Goal: Task Accomplishment & Management: Complete application form

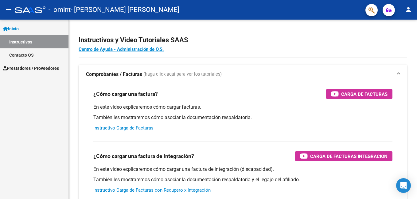
click at [29, 41] on link "Instructivos" at bounding box center [34, 41] width 68 height 13
click at [30, 54] on link "Contacto OS" at bounding box center [34, 54] width 68 height 13
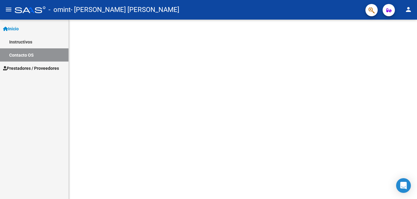
click at [21, 69] on span "Prestadores / Proveedores" at bounding box center [31, 68] width 56 height 7
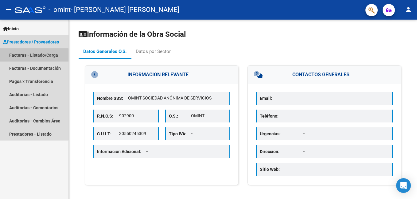
click at [30, 56] on link "Facturas - Listado/Carga" at bounding box center [34, 54] width 68 height 13
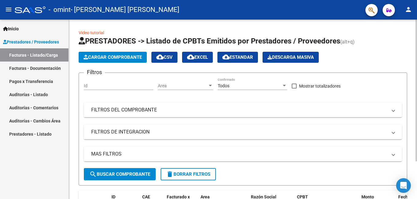
click at [102, 59] on span "Cargar Comprobante" at bounding box center [112, 58] width 58 height 6
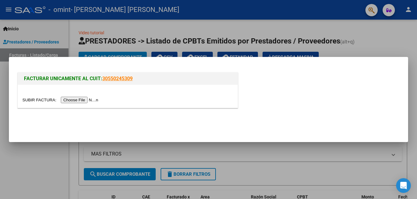
click at [78, 100] on input "file" at bounding box center [61, 100] width 78 height 6
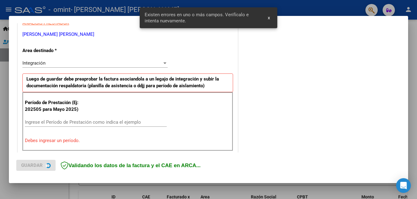
scroll to position [137, 0]
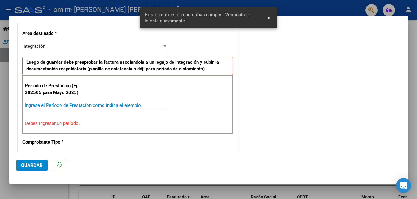
click at [55, 107] on input "Ingrese el Período de Prestación como indica el ejemplo" at bounding box center [96, 106] width 142 height 6
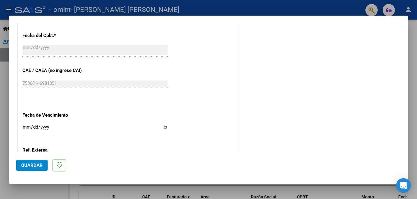
scroll to position [383, 0]
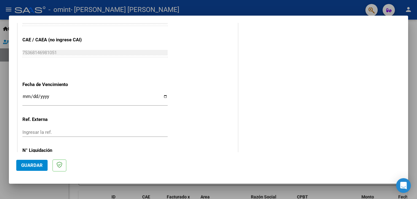
type input "202508"
click at [163, 97] on input "Ingresar la fecha" at bounding box center [94, 99] width 145 height 10
type input "[DATE]"
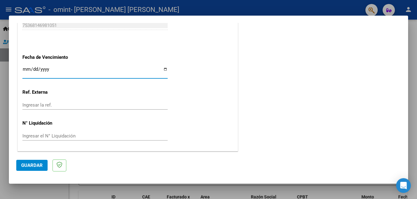
click at [35, 165] on span "Guardar" at bounding box center [31, 166] width 21 height 6
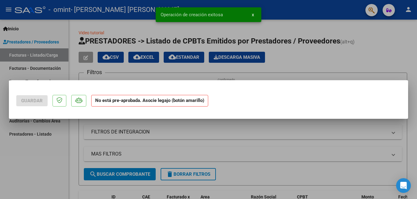
scroll to position [0, 0]
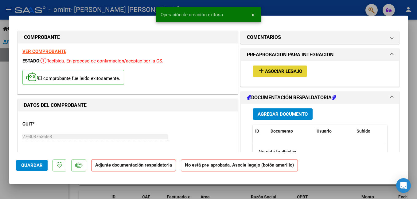
click at [269, 69] on span "Asociar Legajo" at bounding box center [283, 72] width 37 height 6
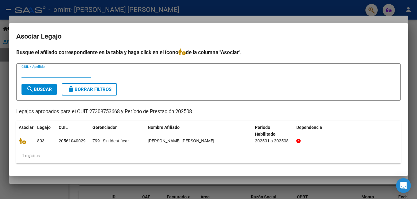
click at [58, 73] on input "CUIL / Apellido" at bounding box center [55, 74] width 69 height 6
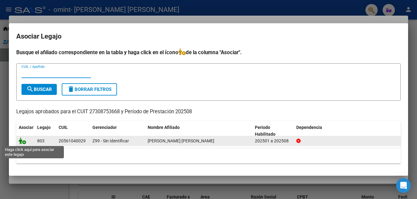
click at [25, 140] on icon at bounding box center [22, 141] width 7 height 7
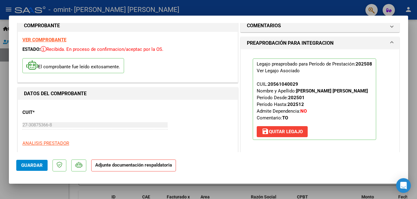
scroll to position [92, 0]
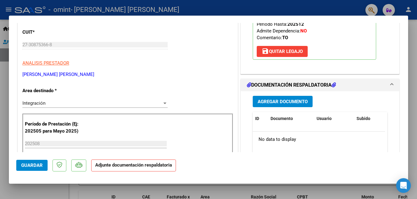
click at [267, 100] on span "Agregar Documento" at bounding box center [282, 102] width 50 height 6
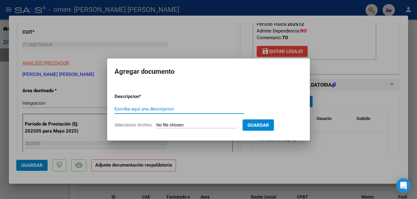
click at [145, 108] on input "Escriba aquí una descripcion" at bounding box center [178, 109] width 129 height 6
click at [118, 110] on input "Escriba aquí una descripcion" at bounding box center [178, 109] width 129 height 6
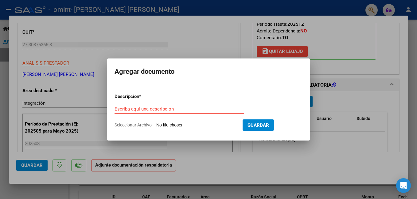
click at [131, 124] on span "Seleccionar Archivo" at bounding box center [132, 125] width 37 height 5
click at [156, 124] on input "Seleccionar Archivo" at bounding box center [196, 126] width 81 height 6
type input "C:\fakepath\[PERSON_NAME] [PERSON_NAME] 2025.pdf"
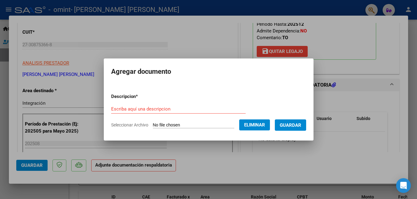
click at [301, 124] on span "Guardar" at bounding box center [290, 126] width 21 height 6
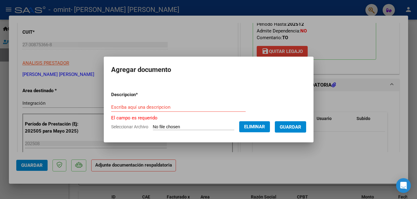
click at [301, 125] on span "Guardar" at bounding box center [290, 128] width 21 height 6
click at [275, 171] on div at bounding box center [208, 99] width 417 height 199
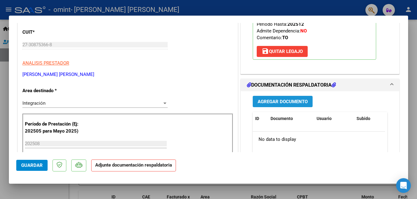
click at [295, 98] on button "Agregar Documento" at bounding box center [283, 101] width 60 height 11
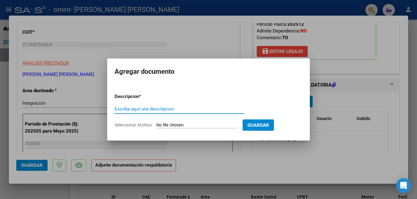
click at [148, 109] on input "Escriba aquí una descripcion" at bounding box center [178, 109] width 129 height 6
click at [150, 126] on span "Seleccionar Archivo" at bounding box center [132, 125] width 37 height 5
click at [156, 126] on input "Seleccionar Archivo" at bounding box center [196, 126] width 81 height 6
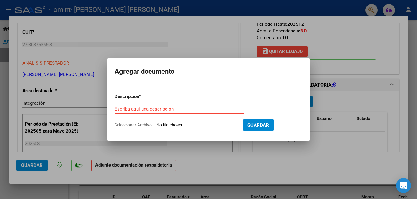
type input "C:\fakepath\[PERSON_NAME] TO [PERSON_NAME] 2025.pdf"
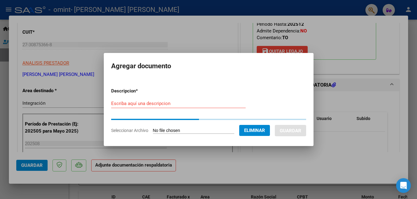
click at [270, 130] on button "Eliminar" at bounding box center [254, 130] width 31 height 11
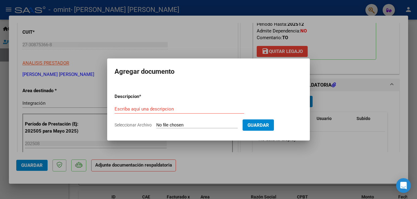
click at [149, 122] on form "Descripcion * Escriba aquí una descripcion Seleccionar Archivo Guardar" at bounding box center [208, 111] width 188 height 45
click at [155, 124] on app-file-uploader "Seleccionar Archivo" at bounding box center [178, 125] width 128 height 6
click at [161, 126] on input "Seleccionar Archivo" at bounding box center [196, 126] width 81 height 6
type input "C:\fakepath\[PERSON_NAME] [PERSON_NAME] 2025.pdf"
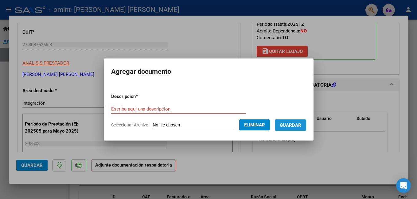
click at [303, 122] on button "Guardar" at bounding box center [290, 125] width 31 height 11
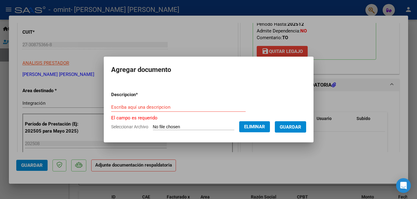
click at [157, 104] on div "Escriba aquí una descripcion" at bounding box center [178, 107] width 134 height 9
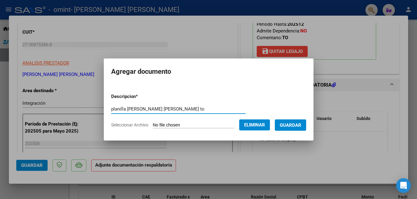
type input "planilla [PERSON_NAME] [PERSON_NAME] to"
click at [293, 125] on span "Guardar" at bounding box center [290, 126] width 21 height 6
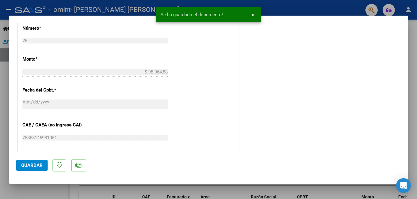
scroll to position [419, 0]
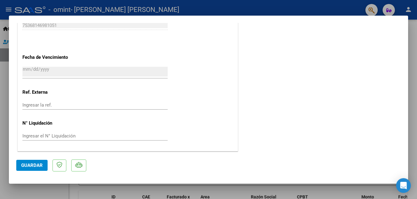
click at [26, 162] on button "Guardar" at bounding box center [31, 165] width 31 height 11
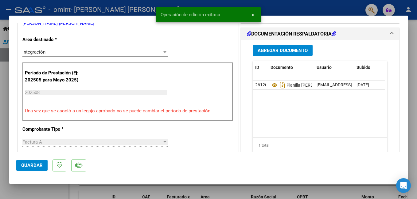
scroll to position [0, 0]
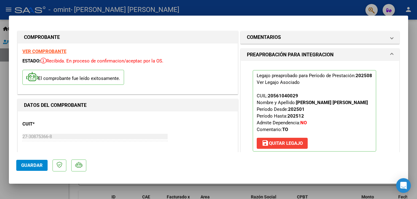
click at [32, 166] on span "Guardar" at bounding box center [31, 166] width 21 height 6
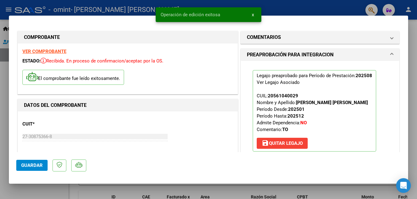
click at [6, 172] on div at bounding box center [208, 99] width 417 height 199
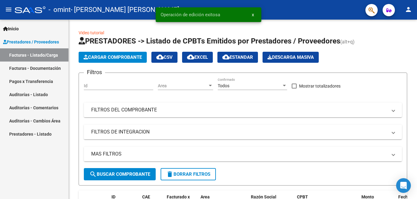
click at [30, 69] on link "Facturas - Documentación" at bounding box center [34, 68] width 68 height 13
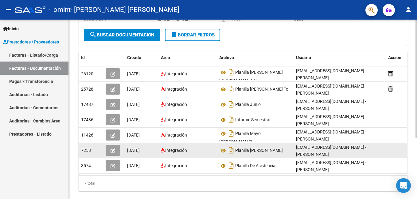
scroll to position [93, 0]
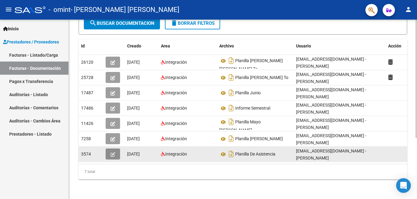
click at [115, 149] on button "button" at bounding box center [113, 154] width 14 height 11
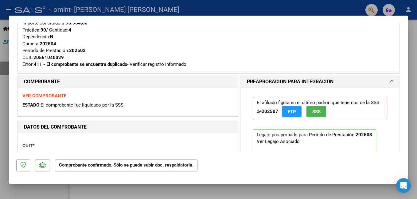
scroll to position [0, 0]
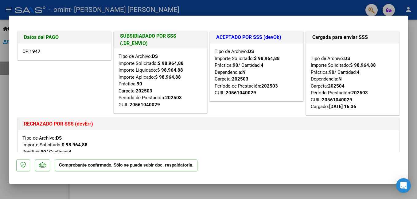
click at [5, 110] on div at bounding box center [208, 99] width 417 height 199
type input "$ 0,00"
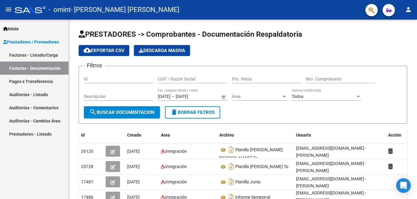
click at [406, 8] on mat-icon "person" at bounding box center [407, 9] width 7 height 7
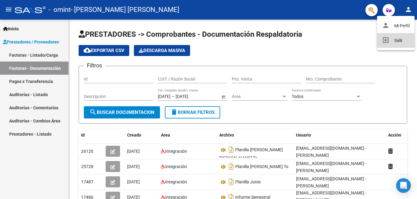
click at [388, 41] on button "exit_to_app Salir" at bounding box center [395, 40] width 37 height 15
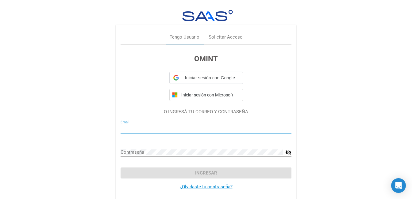
type input "[EMAIL_ADDRESS][DOMAIN_NAME]"
